Goal: Task Accomplishment & Management: Manage account settings

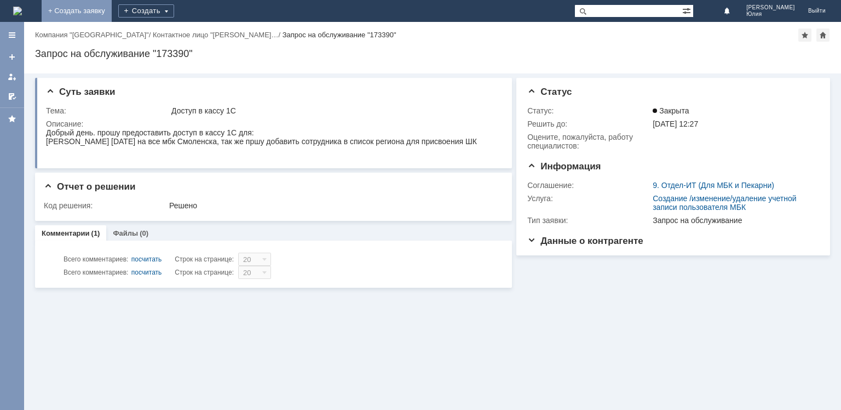
click at [112, 11] on link "+ Создать заявку" at bounding box center [77, 11] width 70 height 22
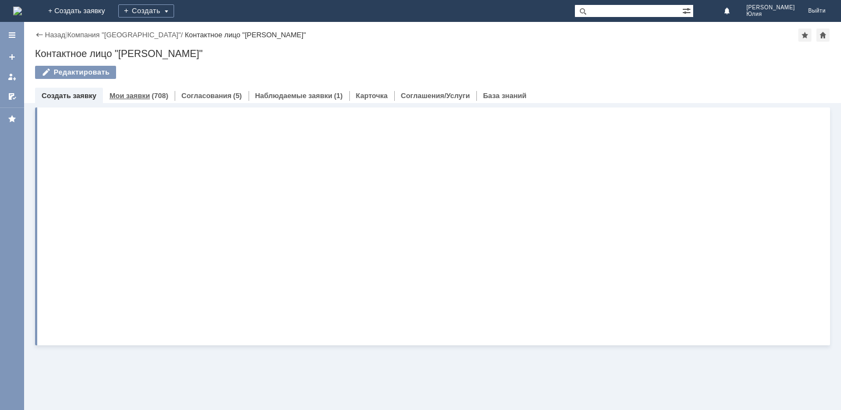
click at [134, 95] on link "Мои заявки" at bounding box center [129, 95] width 41 height 8
